Goal: Use online tool/utility: Use online tool/utility

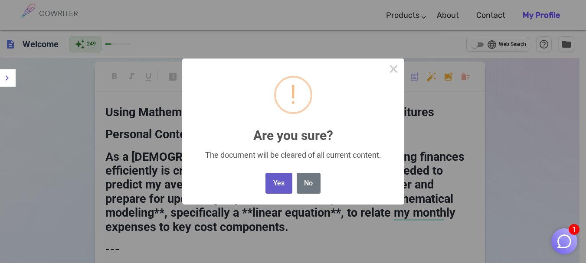
click at [277, 185] on button "Yes" at bounding box center [279, 183] width 26 height 21
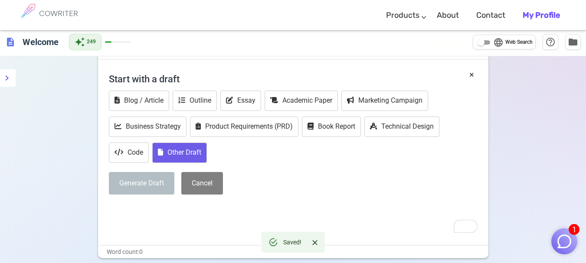
scroll to position [64, 0]
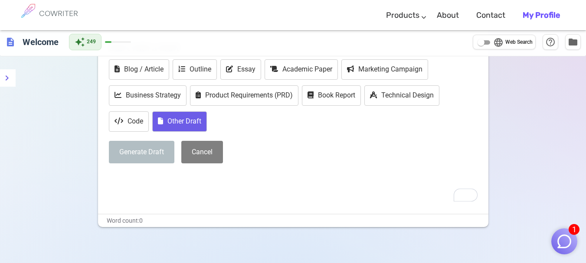
click at [180, 124] on button "Other Draft" at bounding box center [179, 122] width 55 height 20
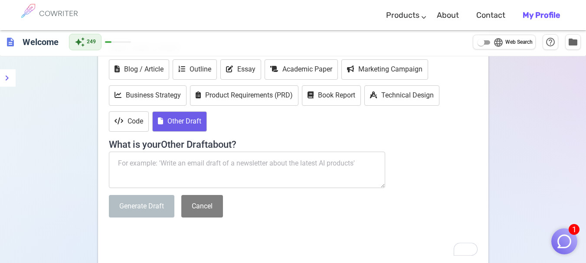
click at [249, 162] on textarea "To enrich screen reader interactions, please activate Accessibility in Grammarl…" at bounding box center [247, 170] width 277 height 36
paste textarea "linear equations in daily life as a student while working full time"
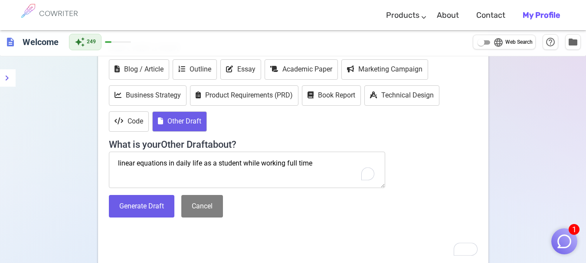
click at [117, 164] on textarea "linear equations in daily life as a student while working full time" at bounding box center [247, 170] width 277 height 36
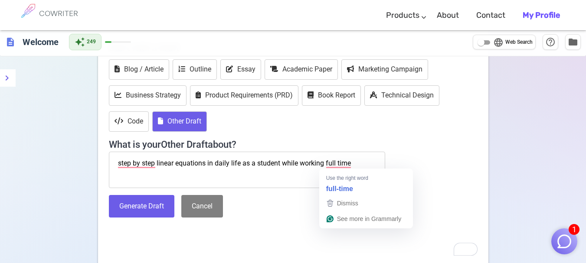
click at [365, 164] on textarea "step by step linear equations in daily life as a student while working full time" at bounding box center [247, 170] width 277 height 36
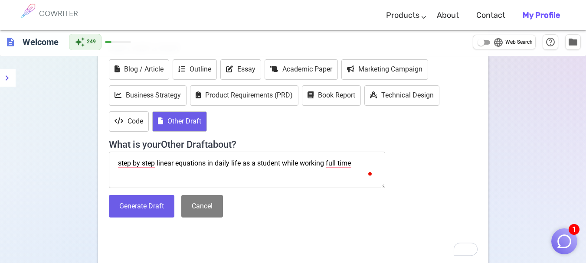
click at [205, 164] on textarea "step by step linear equations in daily life as a student while working full time" at bounding box center [247, 170] width 277 height 36
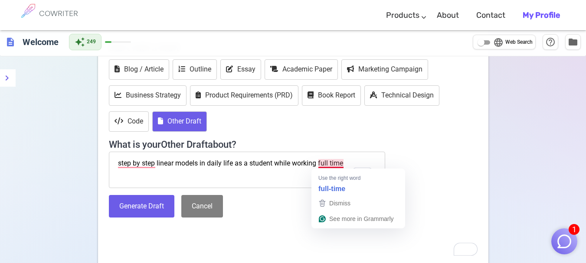
click at [346, 163] on textarea "step by step linear models in daily life as a student while working full time" at bounding box center [247, 170] width 277 height 36
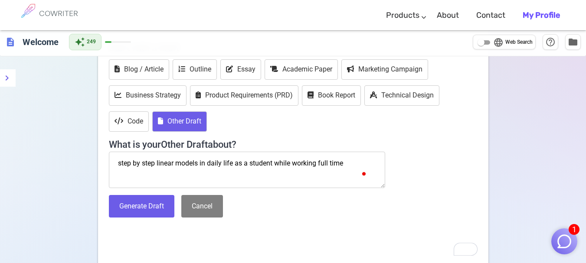
scroll to position [5, 0]
paste textarea "Reflecting on your personal experience, think of a time when you used mathemati…"
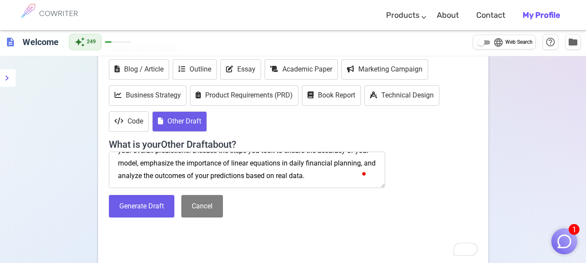
scroll to position [117, 0]
type textarea "step by step linear models in daily life as a student while working full time R…"
click at [158, 208] on button "Generate Draft" at bounding box center [142, 206] width 66 height 23
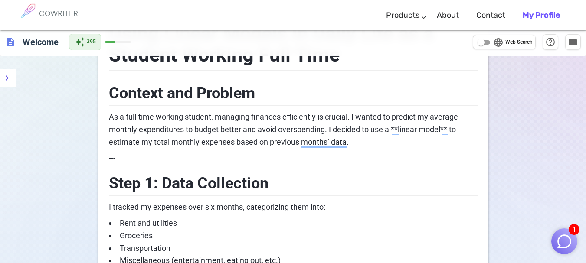
scroll to position [0, 0]
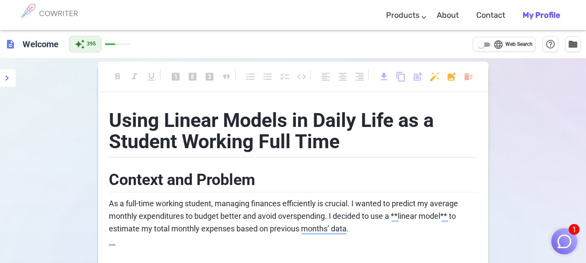
drag, startPoint x: 111, startPoint y: 115, endPoint x: 113, endPoint y: 120, distance: 4.7
click at [111, 115] on span "Using Linear Models in Daily Life as a Student Working Full Time" at bounding box center [274, 131] width 330 height 45
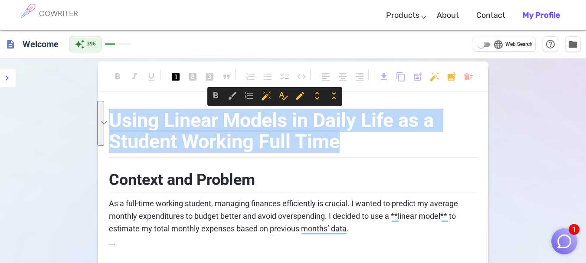
drag, startPoint x: 323, startPoint y: 135, endPoint x: 113, endPoint y: 98, distance: 213.7
copy span "Using Linear Models in Daily Life as a Student Working Full Time"
